Goal: Find specific page/section: Find specific page/section

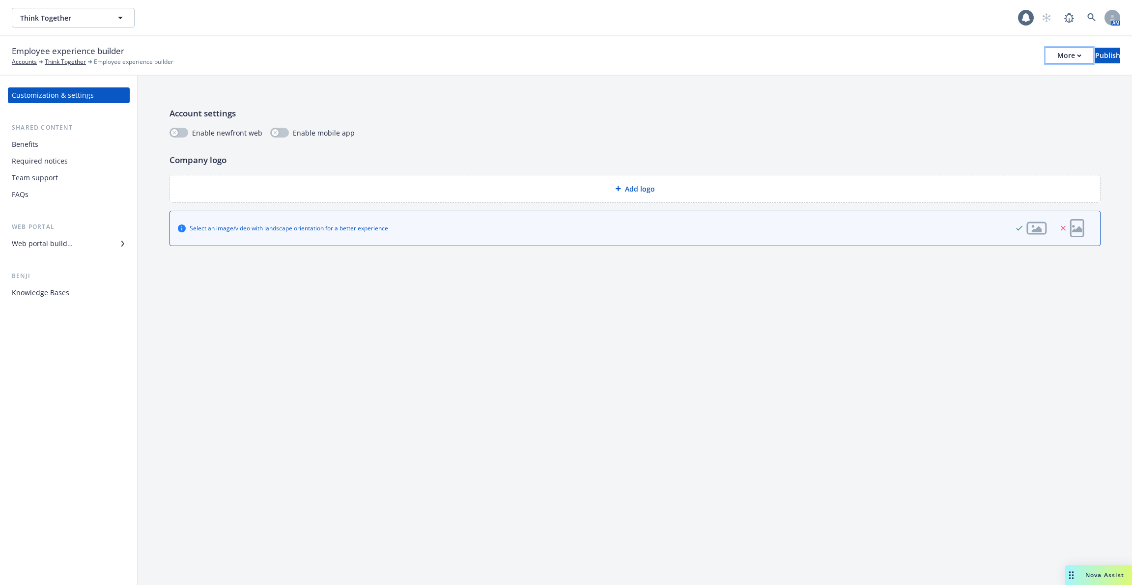
click at [1055, 60] on button "More" at bounding box center [1070, 56] width 48 height 16
click at [1028, 98] on div "Copy preview link Copy portal link Configure test user to preview app" at bounding box center [988, 97] width 145 height 59
click at [67, 136] on div "Shared content Benefits Required notices Team support FAQs" at bounding box center [69, 163] width 122 height 80
click at [72, 158] on div "Required notices" at bounding box center [69, 161] width 114 height 16
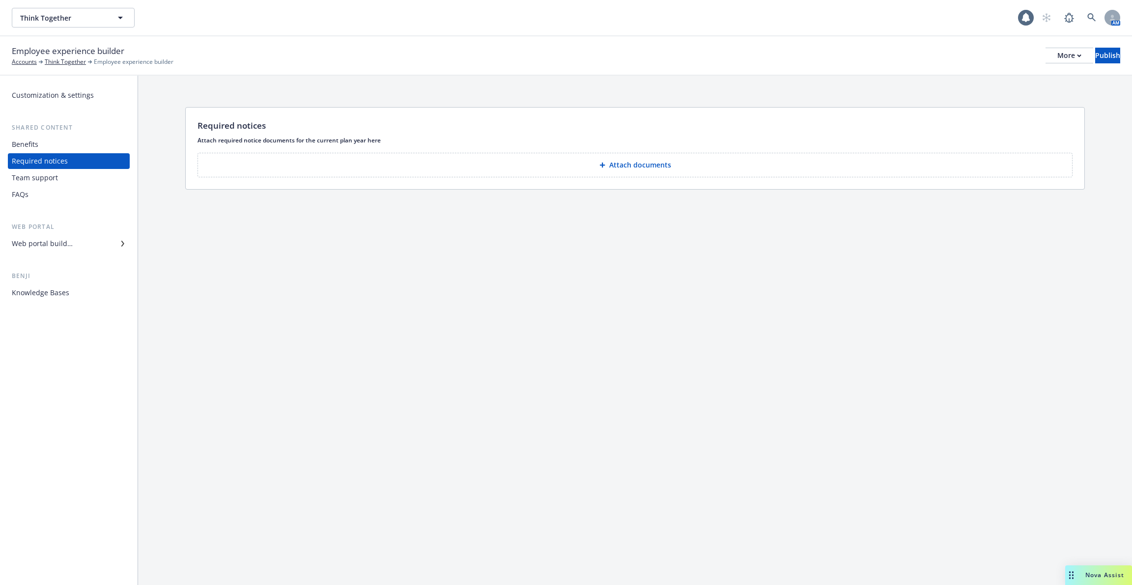
click at [74, 150] on div "Benefits" at bounding box center [69, 145] width 114 height 16
